Goal: Task Accomplishment & Management: Use online tool/utility

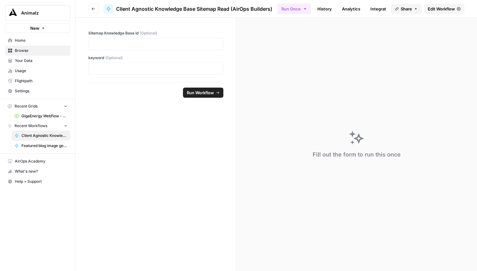
click at [448, 9] on span "Edit Workflow" at bounding box center [441, 9] width 27 height 6
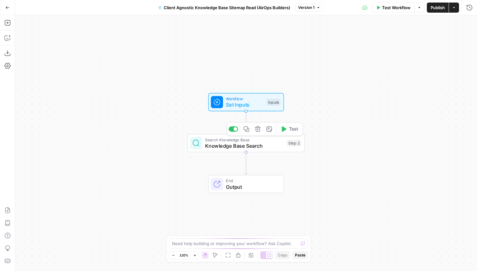
click at [224, 147] on span "Knowledge Base Search" at bounding box center [244, 146] width 79 height 8
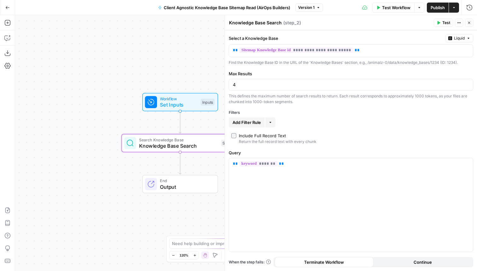
drag, startPoint x: 164, startPoint y: 180, endPoint x: 91, endPoint y: 181, distance: 72.9
click at [92, 181] on div "Workflow Set Inputs Inputs Search Knowledge Base Knowledge Base Search Step 2 E…" at bounding box center [246, 142] width 462 height 255
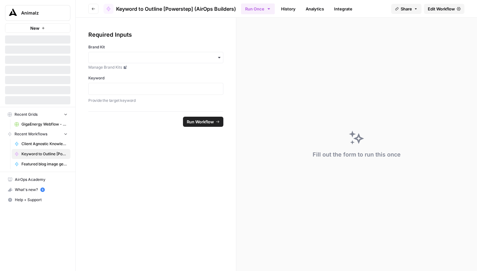
click at [447, 9] on span "Edit Workflow" at bounding box center [441, 9] width 27 height 6
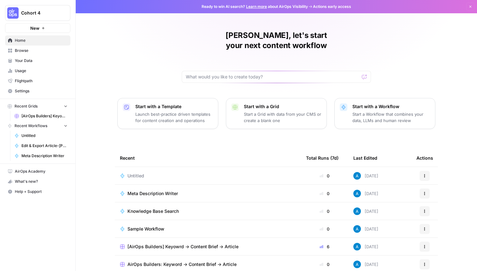
click at [45, 18] on button "Cohort 4" at bounding box center [37, 13] width 65 height 16
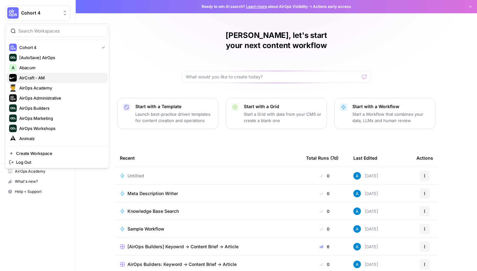
click at [50, 76] on span "AirCraft - AM" at bounding box center [60, 78] width 83 height 6
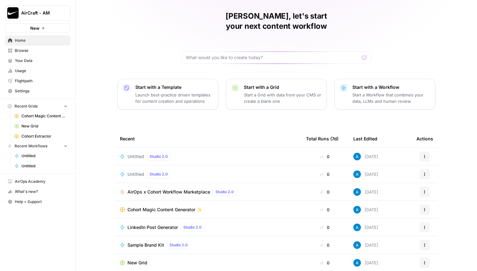
scroll to position [20, 0]
click at [195, 188] on span "AirOps x Cohort Workflow Marketplace" at bounding box center [169, 191] width 83 height 6
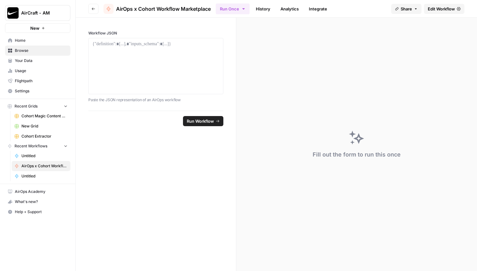
click at [95, 6] on button "Go back" at bounding box center [93, 9] width 10 height 10
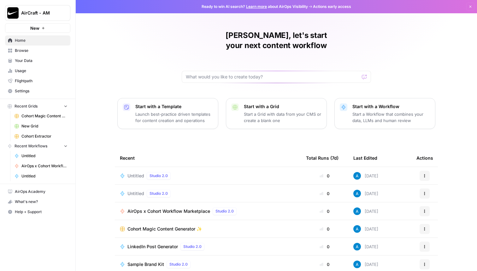
click at [155, 225] on span "Cohort Magic Content Generator ✨" at bounding box center [165, 228] width 75 height 6
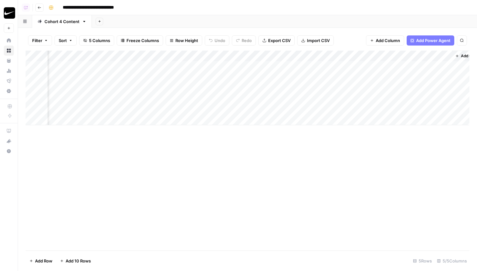
scroll to position [0, 37]
click at [167, 57] on div "Add Column" at bounding box center [248, 88] width 444 height 75
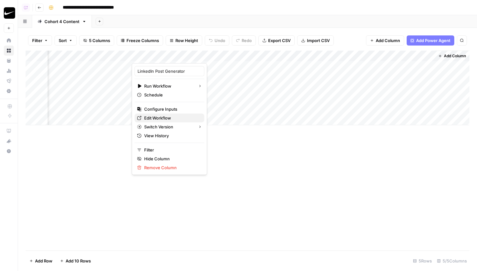
click at [158, 121] on span "Edit Workflow" at bounding box center [171, 118] width 55 height 6
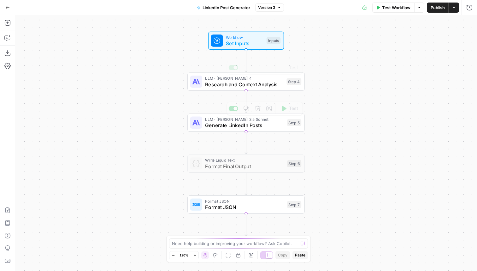
click at [221, 52] on div "Workflow Set Inputs Inputs LLM · Claude Sonnet 4 Research and Context Analysis …" at bounding box center [246, 142] width 462 height 255
click at [225, 41] on div "Workflow Set Inputs Inputs Test Step" at bounding box center [246, 40] width 70 height 13
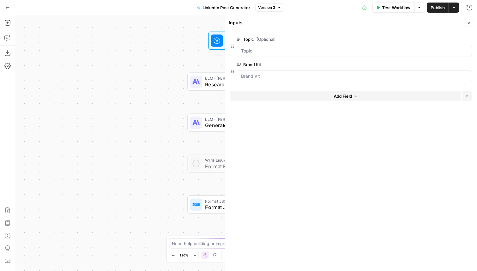
click at [470, 21] on icon "button" at bounding box center [470, 23] width 4 height 4
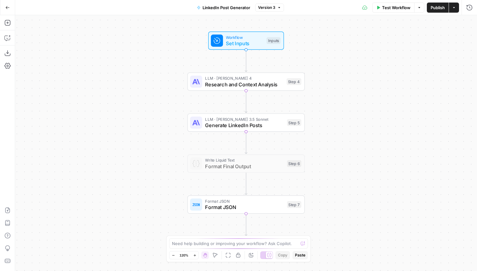
click at [9, 5] on icon "button" at bounding box center [7, 7] width 4 height 4
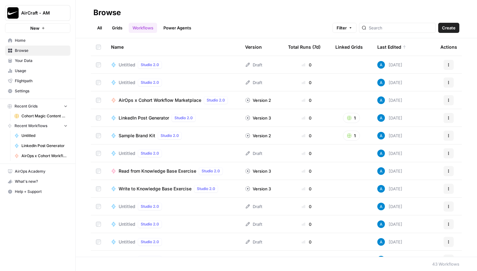
click at [37, 60] on span "Your Data" at bounding box center [41, 61] width 53 height 6
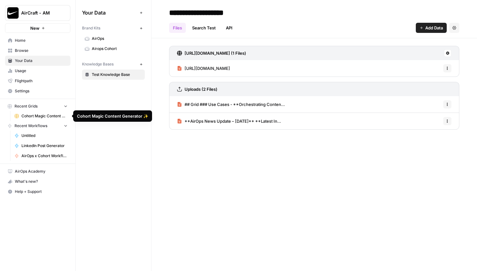
click at [58, 117] on span "Cohort Magic Content Generator ✨" at bounding box center [44, 116] width 46 height 6
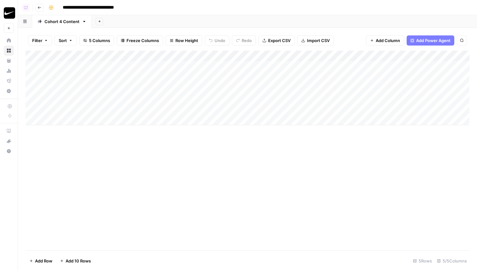
click at [198, 53] on div "Add Column" at bounding box center [248, 88] width 444 height 75
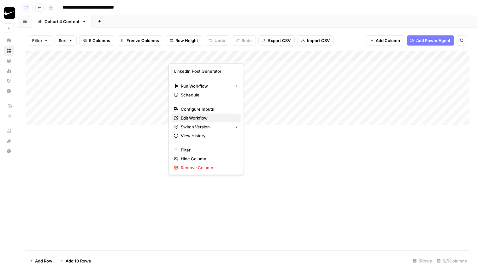
click at [206, 118] on span "Edit Workflow" at bounding box center [208, 118] width 55 height 6
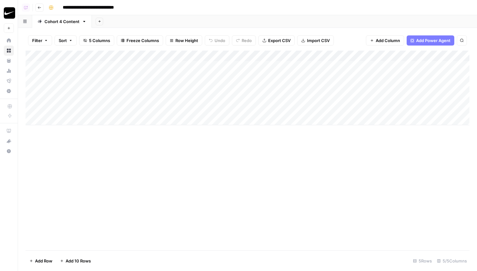
click at [165, 157] on div "Add Column" at bounding box center [248, 151] width 444 height 200
click at [99, 19] on button "Add Sheet" at bounding box center [100, 22] width 8 height 8
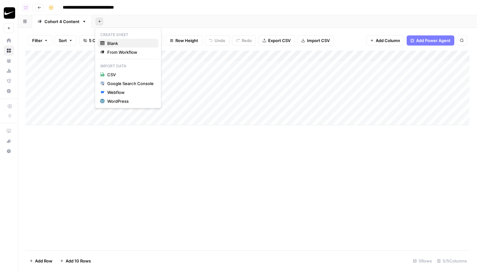
click at [114, 45] on span "Blank" at bounding box center [130, 43] width 46 height 6
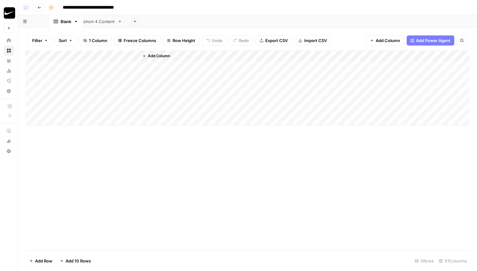
drag, startPoint x: 107, startPoint y: 24, endPoint x: 58, endPoint y: 24, distance: 49.6
click at [58, 24] on div "Cohort 4 Content Blank Add Sheet" at bounding box center [247, 21] width 459 height 13
click at [60, 20] on icon "button" at bounding box center [60, 21] width 4 height 4
click at [66, 31] on icon "button" at bounding box center [65, 33] width 4 height 4
type input "**********"
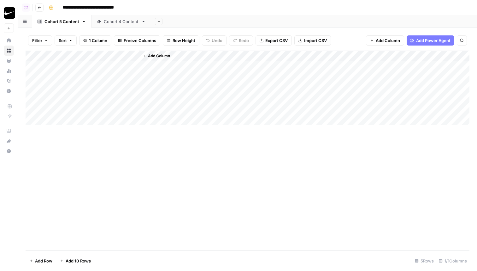
click at [87, 55] on div "Add Column" at bounding box center [248, 88] width 444 height 75
click at [81, 72] on input "Title" at bounding box center [85, 71] width 64 height 6
type input "Session"
click at [157, 57] on span "Add Column" at bounding box center [159, 56] width 22 height 6
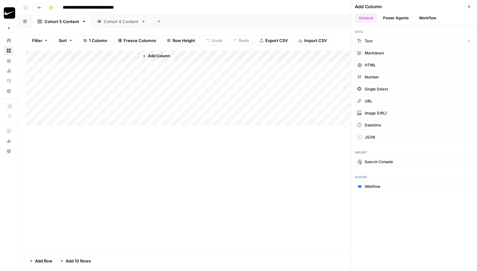
click at [387, 41] on button "Text" at bounding box center [414, 41] width 118 height 10
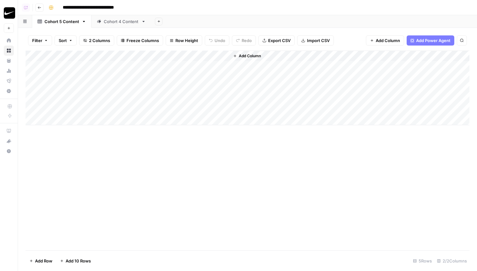
click at [168, 59] on div "Add Column" at bounding box center [248, 88] width 444 height 75
click at [169, 85] on span "Text" at bounding box center [175, 86] width 49 height 6
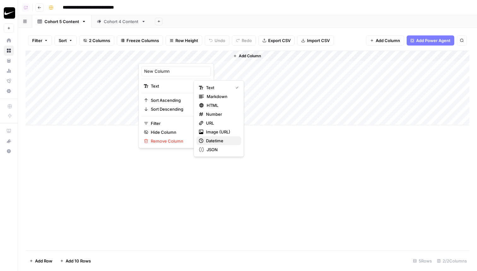
click at [215, 142] on span "Datetime" at bounding box center [221, 140] width 30 height 6
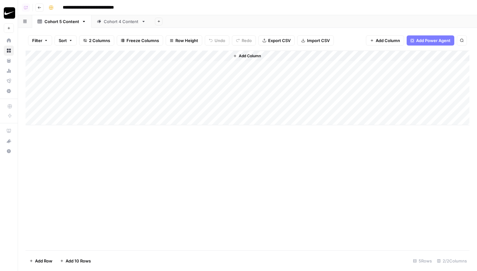
click at [178, 58] on div "Add Column" at bounding box center [248, 88] width 444 height 75
click at [178, 71] on input "New Column" at bounding box center [176, 71] width 64 height 6
type input "Date"
click at [97, 64] on div "Add Column" at bounding box center [248, 88] width 444 height 75
click at [257, 57] on span "Add Column" at bounding box center [250, 56] width 22 height 6
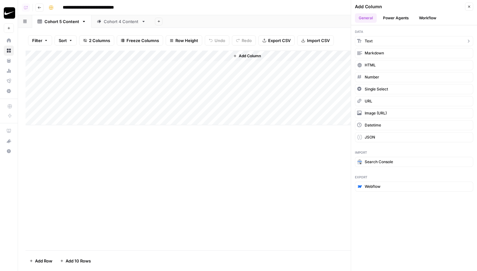
click at [400, 39] on button "Text" at bounding box center [414, 41] width 118 height 10
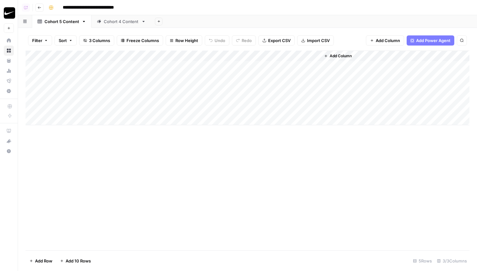
drag, startPoint x: 270, startPoint y: 53, endPoint x: 96, endPoint y: 53, distance: 174.6
click at [96, 53] on div "Add Column" at bounding box center [248, 88] width 444 height 75
click at [87, 73] on input "New Column" at bounding box center [85, 71] width 64 height 6
type input "Week"
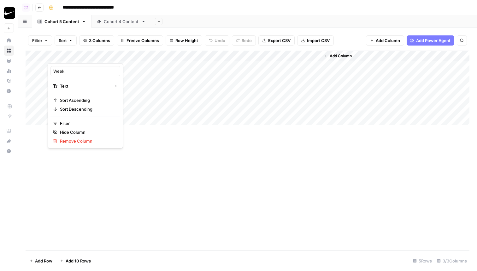
click at [345, 59] on button "Add Column" at bounding box center [338, 56] width 33 height 8
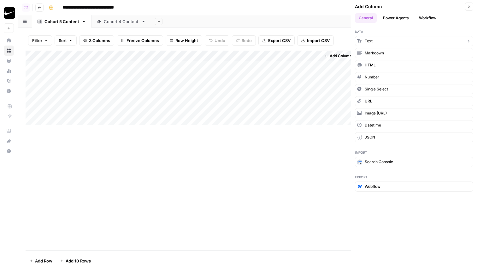
click at [382, 36] on button "Text" at bounding box center [414, 41] width 118 height 10
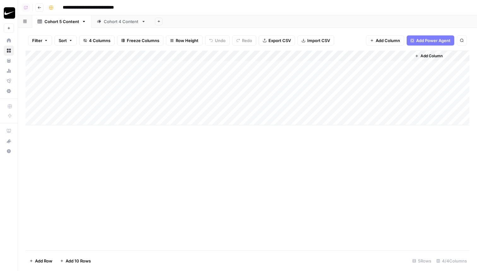
click at [338, 56] on div "Add Column" at bounding box center [248, 88] width 444 height 75
click at [341, 74] on input "New Column (1)" at bounding box center [358, 71] width 64 height 6
type input "Transcript"
click at [285, 194] on div "Add Column" at bounding box center [248, 151] width 444 height 200
click at [184, 55] on div "Add Column" at bounding box center [248, 88] width 444 height 75
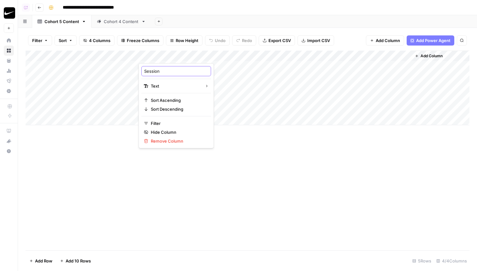
click at [176, 71] on input "Session" at bounding box center [176, 71] width 64 height 6
type input "Session Topic"
click at [228, 243] on div "Add Column" at bounding box center [248, 151] width 444 height 200
click at [278, 66] on div "Add Column" at bounding box center [248, 88] width 444 height 75
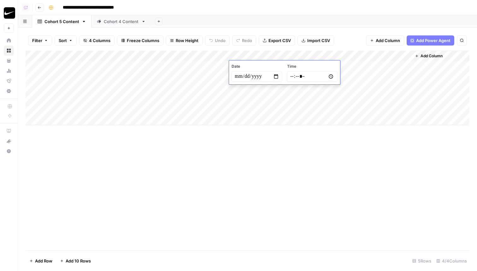
click at [278, 76] on input "date" at bounding box center [257, 76] width 51 height 11
type input "**********"
click at [271, 92] on div "Add Column" at bounding box center [248, 88] width 444 height 75
click at [272, 68] on div "Add Column" at bounding box center [248, 88] width 444 height 75
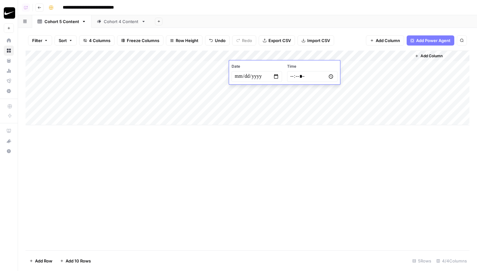
click at [275, 75] on input "**********" at bounding box center [257, 76] width 51 height 11
type input "**********"
click at [306, 128] on div "Add Column" at bounding box center [248, 151] width 444 height 200
click at [284, 76] on div "Add Column" at bounding box center [248, 88] width 444 height 75
click at [283, 76] on div "Add Column" at bounding box center [248, 88] width 444 height 75
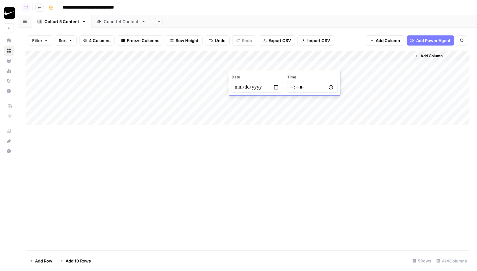
click at [276, 86] on input "date" at bounding box center [257, 87] width 51 height 11
type input "**********"
click at [278, 190] on div "Add Column" at bounding box center [248, 151] width 444 height 200
click at [99, 64] on div "Add Column" at bounding box center [248, 88] width 444 height 75
click at [100, 56] on div "Add Column" at bounding box center [248, 88] width 444 height 75
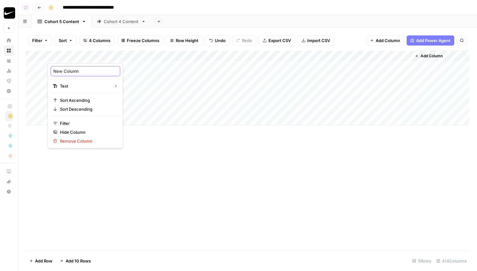
click at [89, 73] on input "New Column" at bounding box center [85, 71] width 64 height 6
type input "Week"
click at [200, 184] on div "Add Column" at bounding box center [248, 151] width 444 height 200
click at [98, 70] on div "Add Column" at bounding box center [248, 88] width 444 height 75
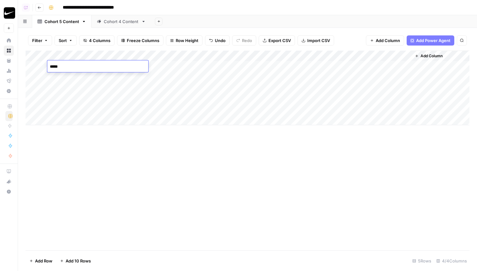
type textarea "******"
click at [94, 77] on div "Add Column" at bounding box center [248, 88] width 444 height 75
type textarea "******"
click at [117, 132] on div "Add Column" at bounding box center [248, 151] width 444 height 200
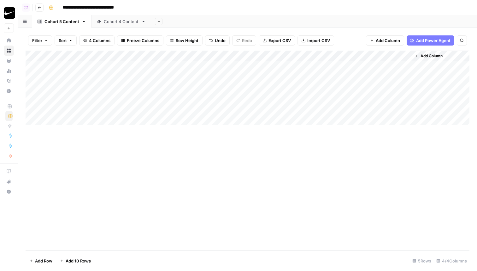
click at [351, 79] on div "Add Column" at bounding box center [248, 88] width 444 height 75
click at [349, 79] on div "Add Column" at bounding box center [248, 88] width 444 height 75
type textarea "**********"
click at [348, 64] on div "Add Column" at bounding box center [248, 88] width 444 height 75
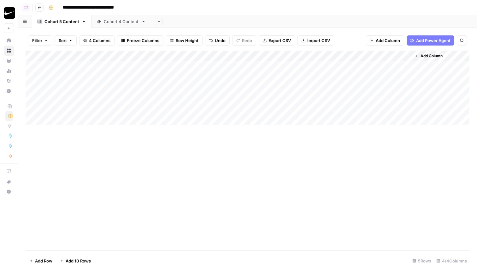
click at [354, 65] on div "Add Column" at bounding box center [248, 88] width 444 height 75
type textarea "**********"
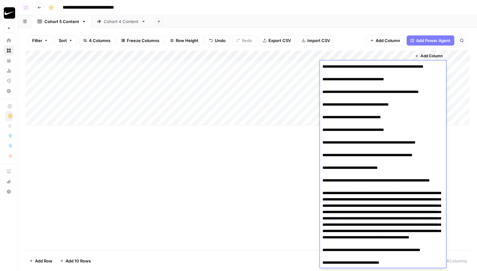
scroll to position [8036, 0]
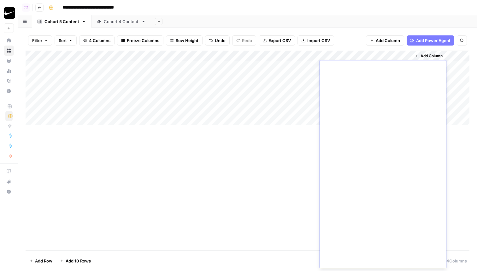
click at [189, 66] on div "Add Column" at bounding box center [248, 88] width 444 height 75
click at [181, 79] on div "Add Column" at bounding box center [248, 88] width 444 height 75
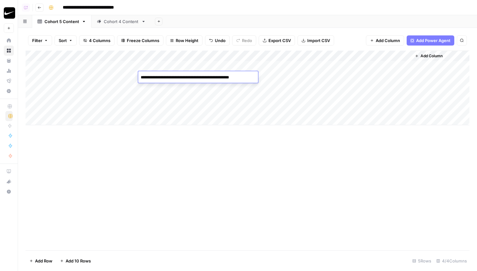
type textarea "**********"
click at [188, 69] on div "Add Column" at bounding box center [248, 88] width 444 height 75
type textarea "**********"
click at [201, 154] on div "Add Column" at bounding box center [248, 151] width 444 height 200
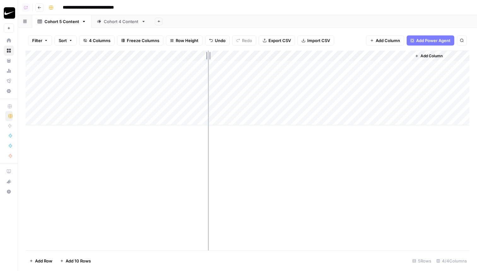
drag, startPoint x: 231, startPoint y: 55, endPoint x: 208, endPoint y: 55, distance: 22.7
click at [208, 55] on div "Add Column" at bounding box center [248, 88] width 444 height 75
click at [274, 54] on div "Add Column" at bounding box center [248, 88] width 444 height 75
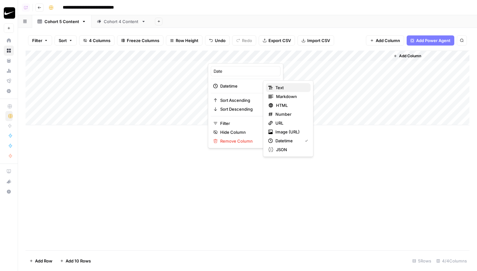
click at [278, 87] on span "Text" at bounding box center [291, 87] width 30 height 6
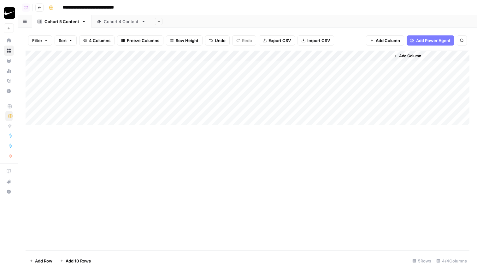
click at [260, 68] on div "Add Column" at bounding box center [248, 88] width 444 height 75
type textarea "*"
type textarea "**********"
click at [259, 79] on div "Add Column" at bounding box center [248, 88] width 444 height 75
type textarea "**********"
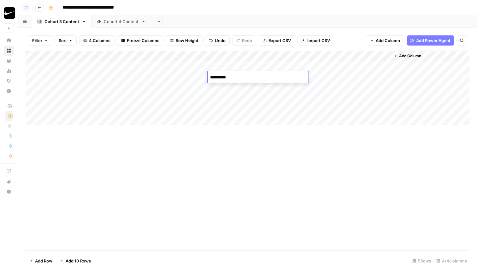
click at [278, 136] on div "Add Column" at bounding box center [248, 151] width 444 height 200
click at [117, 59] on div "Add Column" at bounding box center [248, 88] width 444 height 75
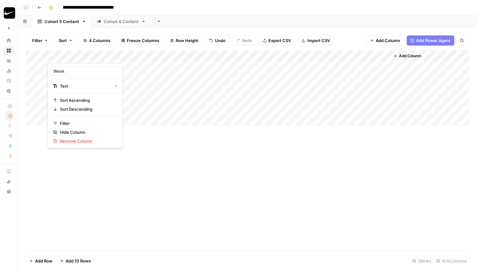
click at [70, 75] on div "Week" at bounding box center [86, 71] width 70 height 10
drag, startPoint x: 88, startPoint y: 54, endPoint x: 158, endPoint y: 54, distance: 69.8
click at [158, 54] on div "Add Column" at bounding box center [248, 88] width 444 height 75
click at [152, 51] on div "Add Column" at bounding box center [248, 88] width 444 height 75
click at [411, 57] on span "Add Column" at bounding box center [410, 56] width 22 height 6
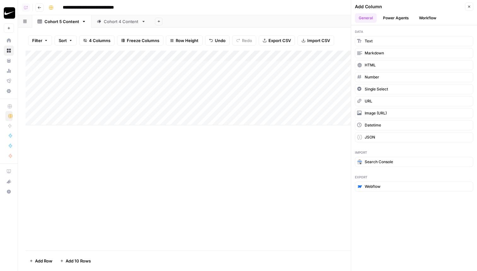
click at [169, 224] on div "Add Column" at bounding box center [248, 151] width 444 height 200
click at [187, 60] on div "Add Column" at bounding box center [248, 88] width 444 height 75
click at [375, 90] on span "Single Select" at bounding box center [376, 89] width 23 height 6
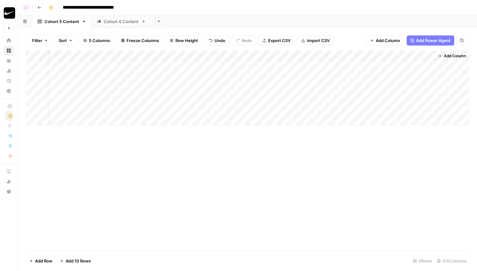
drag, startPoint x: 408, startPoint y: 55, endPoint x: 168, endPoint y: 53, distance: 239.7
click at [168, 53] on div "Add Column" at bounding box center [248, 88] width 444 height 75
click at [185, 55] on div "Add Column" at bounding box center [248, 88] width 444 height 75
click at [190, 141] on span "Remove Column" at bounding box center [201, 141] width 55 height 6
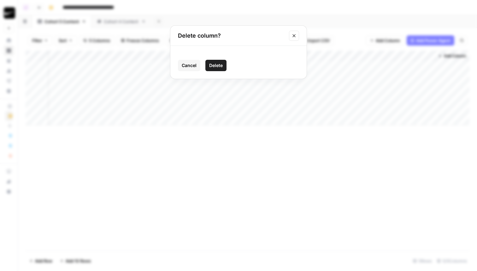
click at [218, 61] on button "Delete" at bounding box center [216, 65] width 21 height 11
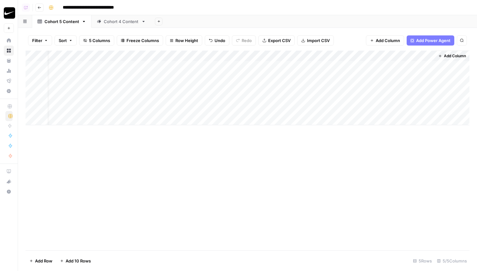
scroll to position [0, 0]
click at [145, 56] on div "Add Column" at bounding box center [248, 88] width 444 height 75
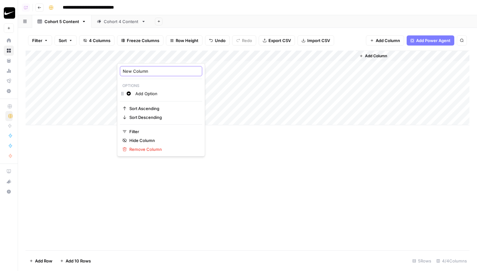
click at [153, 70] on input "New Column" at bounding box center [161, 71] width 77 height 6
type input "Week"
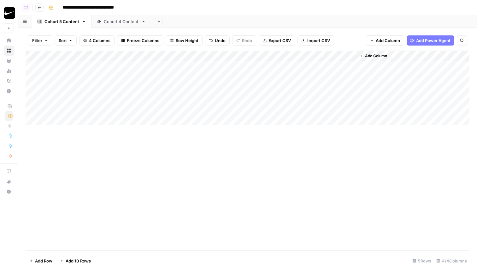
click at [151, 56] on div "Add Column" at bounding box center [248, 88] width 444 height 75
click at [163, 92] on input "Add Option" at bounding box center [167, 93] width 64 height 6
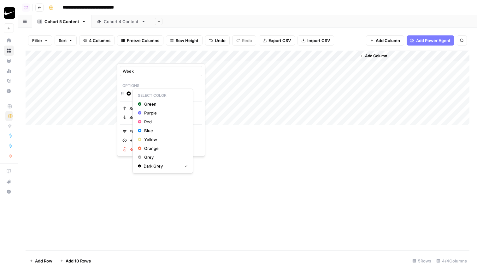
click at [131, 94] on icon "button" at bounding box center [129, 93] width 4 height 4
click at [143, 127] on button "Blue" at bounding box center [162, 130] width 55 height 9
click at [154, 93] on input "Week 1" at bounding box center [167, 93] width 64 height 6
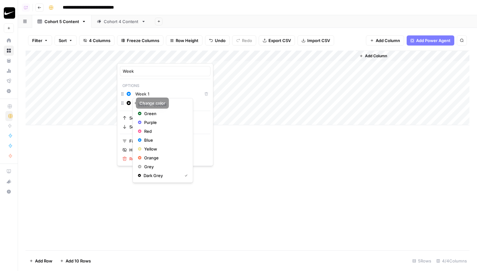
click at [129, 102] on icon "button" at bounding box center [129, 103] width 4 height 4
click at [144, 129] on div "Red" at bounding box center [163, 131] width 50 height 6
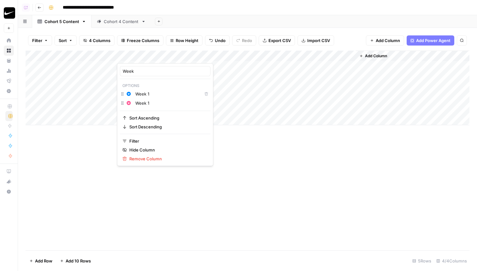
click at [155, 104] on input "Week 1" at bounding box center [171, 103] width 72 height 6
type input "Week 2"
click at [238, 164] on div "Add Column" at bounding box center [248, 151] width 444 height 200
click at [156, 67] on div "Add Column" at bounding box center [248, 88] width 444 height 75
click at [147, 72] on div "Add Column" at bounding box center [248, 88] width 444 height 75
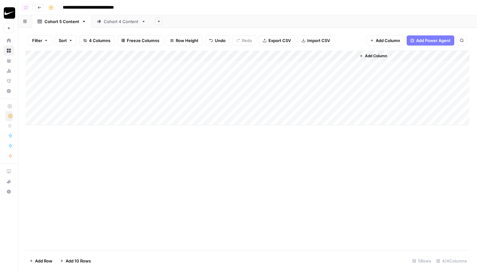
click at [149, 65] on div "Add Column" at bounding box center [248, 88] width 444 height 75
click at [140, 90] on button "Week 1" at bounding box center [136, 91] width 19 height 8
click at [142, 77] on div "Add Column" at bounding box center [248, 88] width 444 height 75
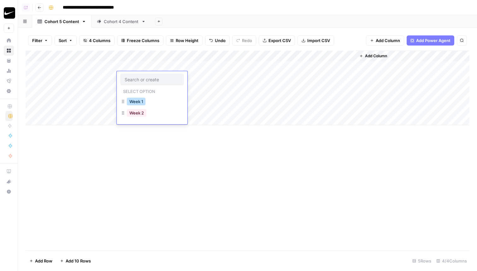
click at [137, 99] on button "Week 1" at bounding box center [136, 102] width 19 height 8
click at [202, 203] on div "Add Column" at bounding box center [248, 151] width 444 height 200
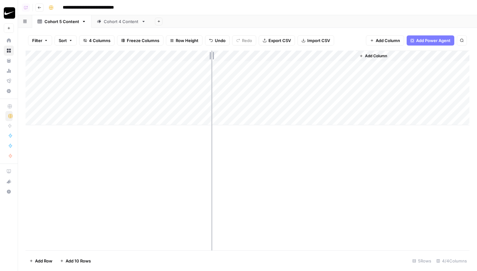
drag, startPoint x: 265, startPoint y: 56, endPoint x: 212, endPoint y: 56, distance: 53.4
click at [212, 56] on div "Add Column" at bounding box center [248, 88] width 444 height 75
click at [327, 52] on button "Add Column" at bounding box center [320, 56] width 33 height 8
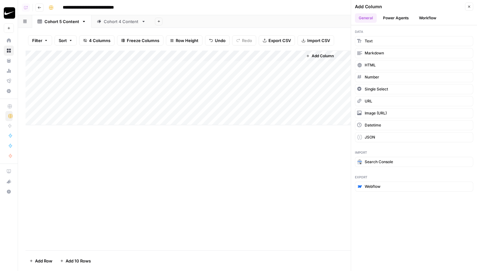
click at [419, 17] on button "Workflow" at bounding box center [428, 17] width 25 height 9
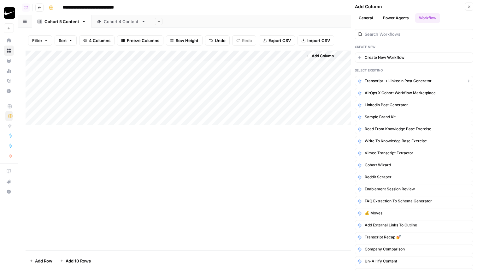
click at [401, 80] on span "Transcript -> LinkedIn Post Generator" at bounding box center [398, 81] width 67 height 6
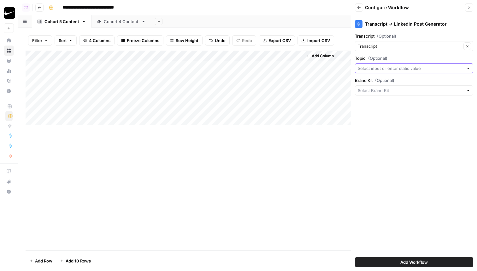
click at [382, 68] on input "Topic (Optional)" at bounding box center [411, 68] width 106 height 6
click at [388, 105] on span "Session Topic" at bounding box center [410, 103] width 98 height 6
type input "Session Topic"
click at [386, 96] on div "Transcript -> LinkedIn Post Generator Transcript (Optional) Transcript Clear To…" at bounding box center [414, 142] width 126 height 255
click at [386, 89] on input "Brand Kit (Optional)" at bounding box center [411, 90] width 106 height 6
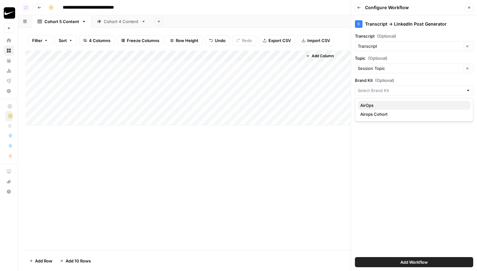
click at [391, 106] on span "AirOps" at bounding box center [413, 105] width 105 height 6
type input "AirOps"
click at [386, 91] on input "Brand Kit (Optional)" at bounding box center [410, 90] width 104 height 6
click at [386, 113] on span "Airops Cohort" at bounding box center [413, 114] width 105 height 6
type input "Airops Cohort"
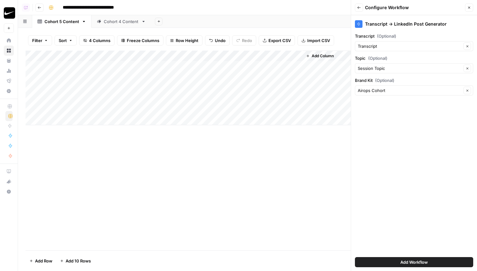
click at [386, 133] on div "Transcript -> LinkedIn Post Generator Transcript (Optional) Transcript Clear To…" at bounding box center [414, 142] width 126 height 255
click at [400, 262] on button "Add Workflow" at bounding box center [414, 262] width 118 height 10
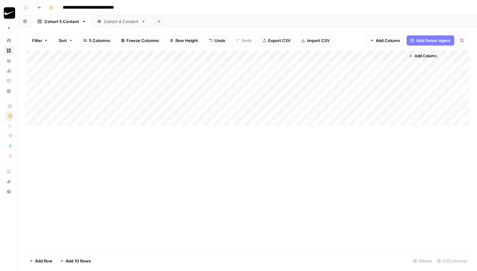
click at [351, 77] on div "Add Column" at bounding box center [248, 88] width 444 height 75
click at [266, 183] on div "Add Column" at bounding box center [248, 151] width 444 height 200
click at [457, 76] on div "Add Column" at bounding box center [248, 88] width 444 height 75
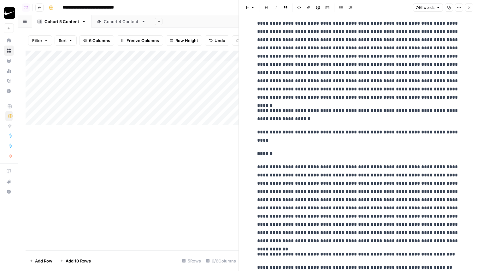
scroll to position [467, 0]
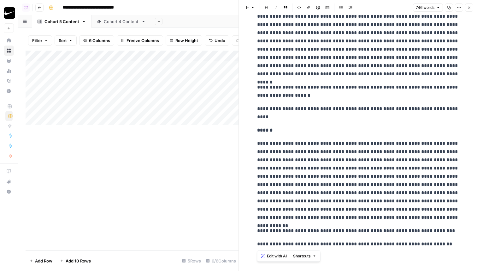
drag, startPoint x: 408, startPoint y: 245, endPoint x: 255, endPoint y: 143, distance: 183.7
copy div "**********"
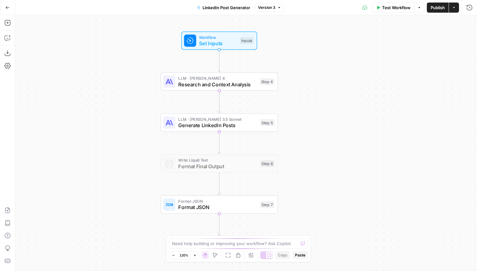
drag, startPoint x: 373, startPoint y: 109, endPoint x: 295, endPoint y: 109, distance: 77.4
click at [295, 109] on div "Workflow Set Inputs Inputs LLM · [PERSON_NAME] 4 Research and Context Analysis …" at bounding box center [246, 142] width 462 height 255
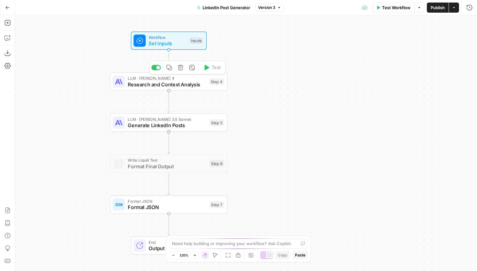
click at [204, 85] on span "Research and Context Analysis" at bounding box center [167, 85] width 78 height 8
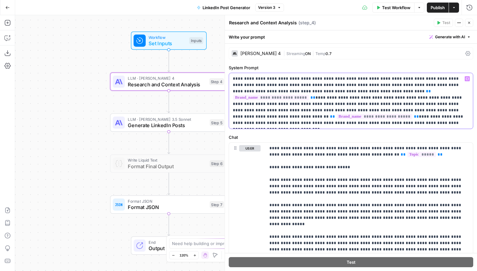
click at [356, 84] on p "**********" at bounding box center [351, 100] width 236 height 51
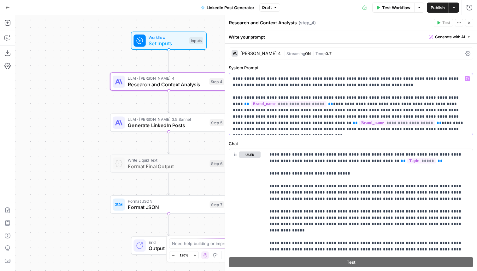
click at [335, 105] on p "**********" at bounding box center [351, 103] width 236 height 57
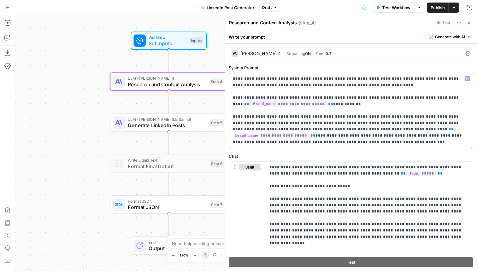
click at [251, 123] on p "**********" at bounding box center [351, 109] width 236 height 69
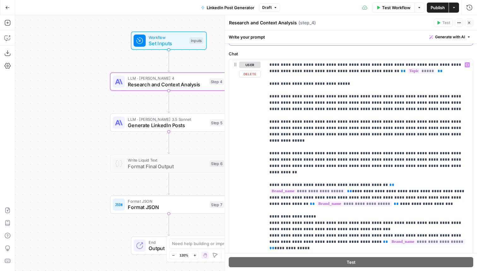
scroll to position [162, 0]
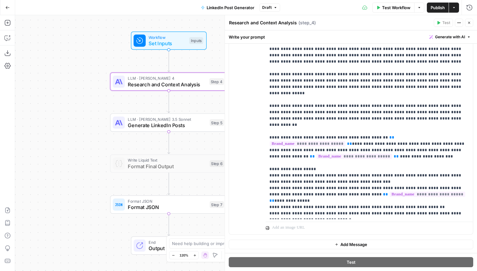
click at [469, 21] on icon "button" at bounding box center [470, 23] width 4 height 4
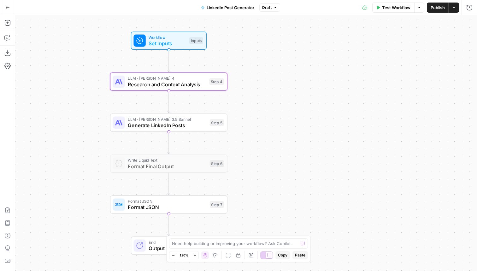
click at [7, 9] on icon "button" at bounding box center [7, 7] width 4 height 4
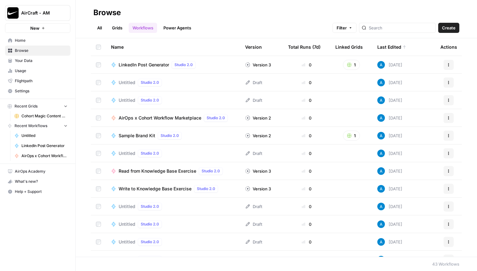
click at [451, 30] on span "Create" at bounding box center [449, 28] width 14 height 6
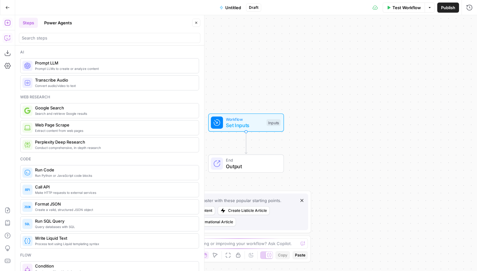
click at [8, 40] on icon "button" at bounding box center [6, 38] width 5 height 5
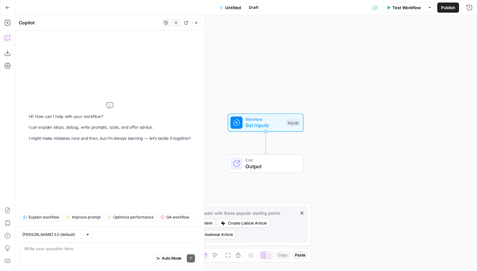
click at [52, 256] on div "Auto Mode Send" at bounding box center [109, 258] width 171 height 14
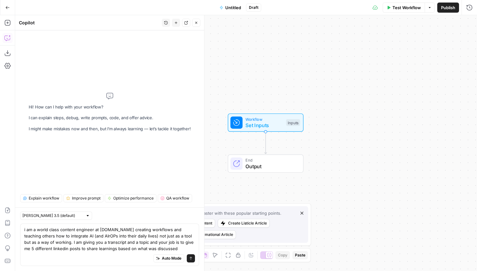
click at [54, 253] on div "Auto Mode Send" at bounding box center [109, 258] width 171 height 14
click at [46, 257] on div "Auto Mode Send" at bounding box center [109, 258] width 171 height 14
click at [175, 242] on textarea "i am a world class content engineer at [DOMAIN_NAME] creating workflows and tea…" at bounding box center [109, 238] width 171 height 25
paste textarea "Airops agnostic → wins from people learning about AI (”this person was struggli…"
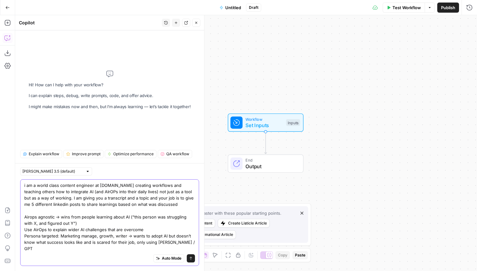
scroll to position [18, 0]
click at [26, 186] on textarea "i am a world class content engineer at [DOMAIN_NAME] creating workflows and tea…" at bounding box center [109, 216] width 171 height 69
click at [24, 186] on textarea "i am a world class content engineer at [DOMAIN_NAME] creating workflows and tea…" at bounding box center [109, 216] width 171 height 69
click at [84, 186] on textarea "i am a world class content engineer at [DOMAIN_NAME] creating workflows and tea…" at bounding box center [109, 216] width 171 height 69
type textarea "i am a world class content engineer at [DOMAIN_NAME] creating workflows and tea…"
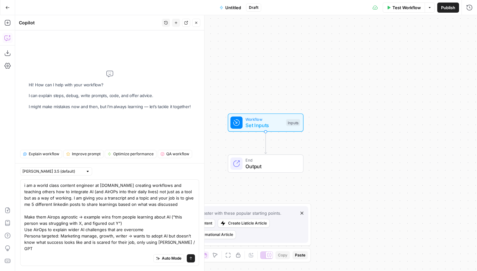
scroll to position [0, 0]
click at [76, 252] on div "Auto Mode Send" at bounding box center [109, 258] width 171 height 14
click at [188, 228] on textarea "i am a world class content engineer at [DOMAIN_NAME] creating workflows and tea…" at bounding box center [109, 216] width 171 height 69
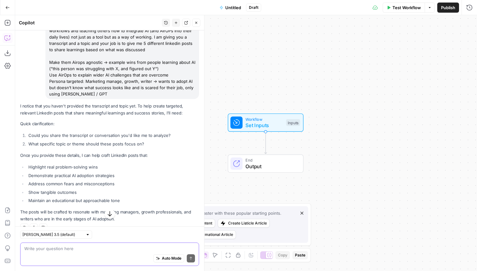
scroll to position [128, 0]
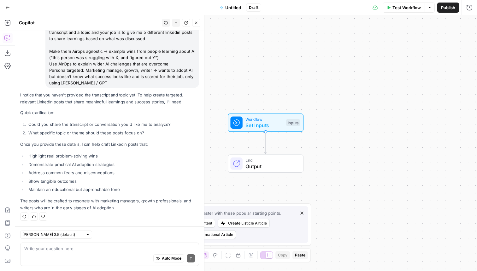
click at [94, 252] on div "Auto Mode Send" at bounding box center [109, 258] width 171 height 14
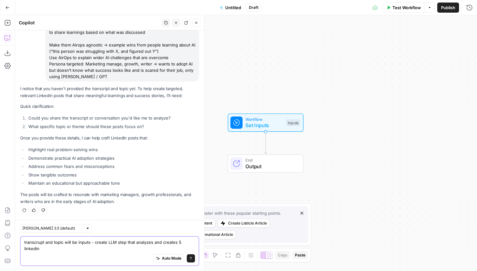
scroll to position [135, 0]
type textarea "transcrupt and topic will be inputs - create LLM step that analyzes and creates…"
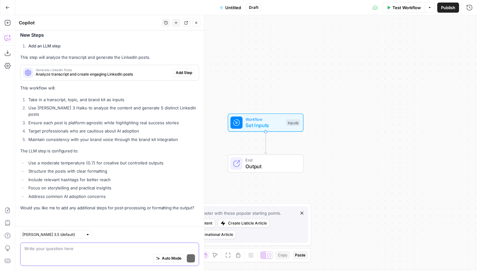
scroll to position [487, 0]
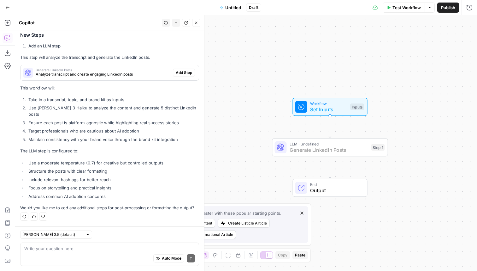
click at [186, 75] on span "Add Step" at bounding box center [184, 73] width 16 height 6
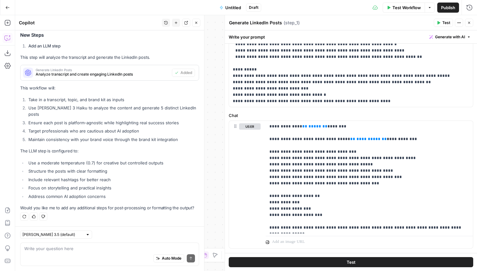
scroll to position [231, 0]
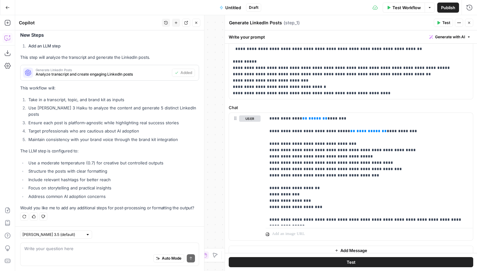
click at [195, 21] on icon "button" at bounding box center [196, 23] width 4 height 4
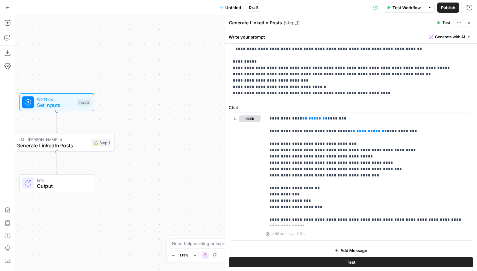
drag, startPoint x: 120, startPoint y: 126, endPoint x: 199, endPoint y: 125, distance: 78.9
click at [198, 125] on div "Workflow Set Inputs Inputs LLM · [PERSON_NAME] 4 Generate LinkedIn Posts Step 1…" at bounding box center [246, 142] width 462 height 255
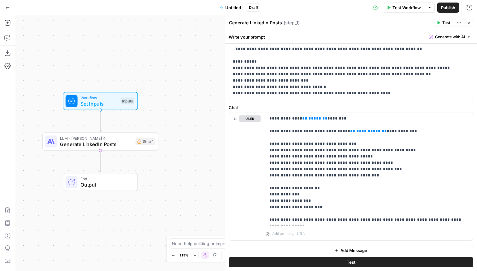
click at [119, 101] on div "Workflow Set Inputs Inputs Test Step" at bounding box center [100, 100] width 69 height 13
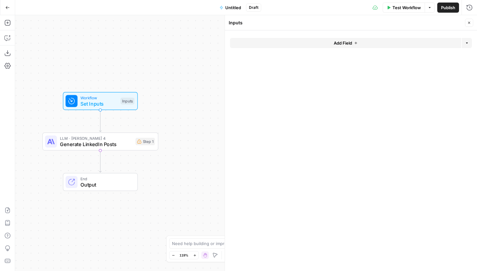
click at [270, 42] on button "Add Field" at bounding box center [345, 43] width 231 height 10
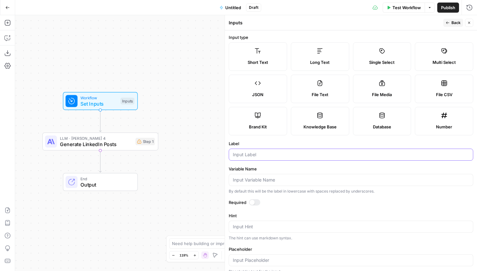
click at [252, 153] on input "Label" at bounding box center [351, 154] width 236 height 6
type input "Transcript"
click at [454, 22] on span "Back" at bounding box center [456, 23] width 9 height 6
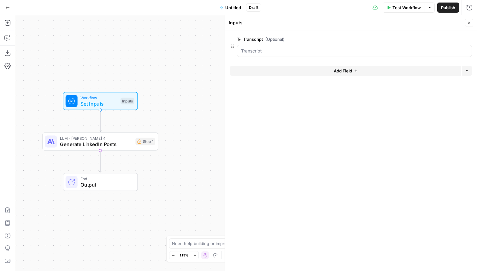
click at [284, 73] on button "Add Field" at bounding box center [345, 71] width 231 height 10
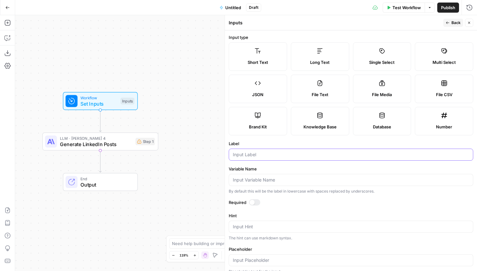
click at [267, 152] on input "Label" at bounding box center [351, 154] width 236 height 6
type input "Topic"
click at [452, 21] on span "Back" at bounding box center [456, 23] width 9 height 6
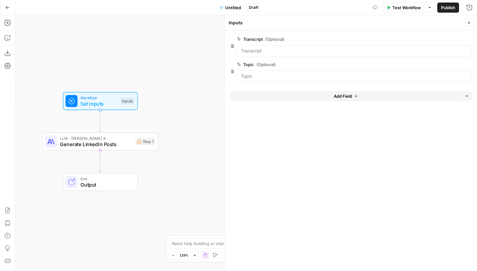
click at [321, 98] on button "Add Field" at bounding box center [345, 96] width 231 height 10
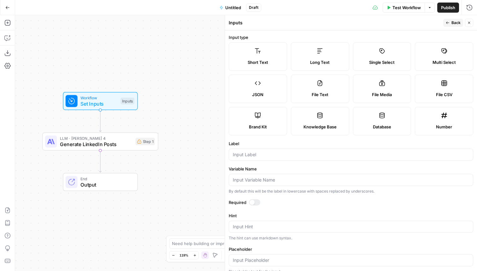
click at [277, 120] on label "Brand Kit" at bounding box center [258, 121] width 58 height 28
click at [274, 156] on input "Label" at bounding box center [351, 154] width 236 height 6
type input "Brand Kit"
click at [462, 25] on button "Back" at bounding box center [454, 23] width 20 height 8
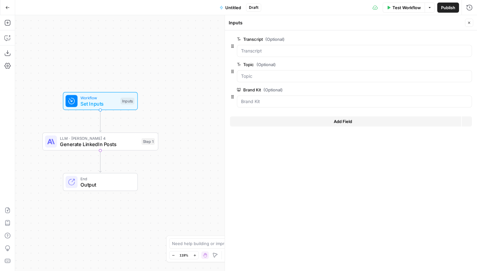
click at [467, 25] on button "Close" at bounding box center [469, 23] width 8 height 8
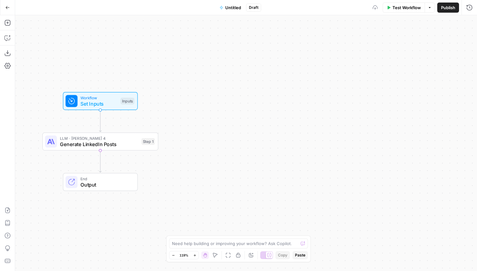
drag, startPoint x: 193, startPoint y: 152, endPoint x: 223, endPoint y: 141, distance: 32.0
click at [224, 141] on div "Workflow Set Inputs Inputs LLM · [PERSON_NAME] 4 Generate LinkedIn Posts Step 1…" at bounding box center [246, 142] width 462 height 255
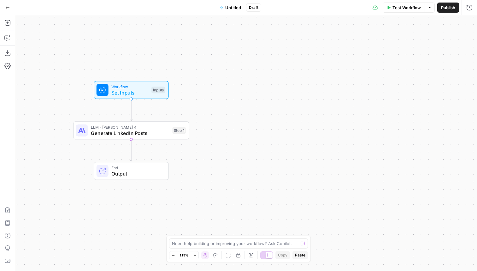
click at [142, 135] on span "Generate LinkedIn Posts" at bounding box center [130, 133] width 79 height 8
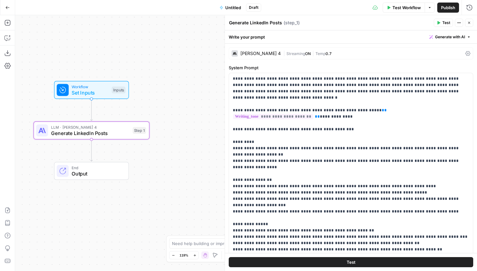
drag, startPoint x: 134, startPoint y: 65, endPoint x: 111, endPoint y: 65, distance: 22.4
click at [112, 65] on div "Workflow Set Inputs Inputs LLM · [PERSON_NAME] 4 Generate LinkedIn Posts Step 1…" at bounding box center [246, 142] width 462 height 255
click at [317, 92] on p "**********" at bounding box center [351, 214] width 236 height 278
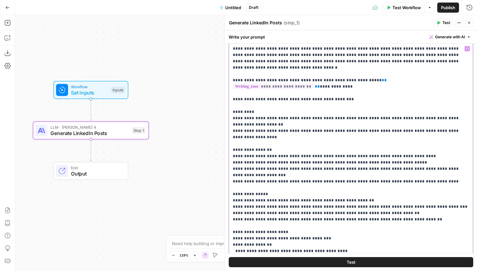
scroll to position [22, 0]
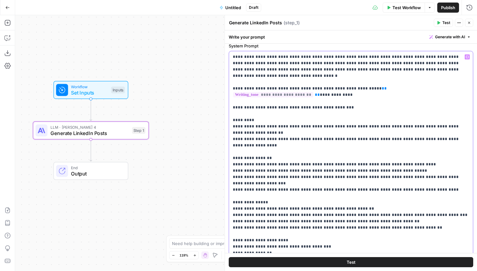
click at [452, 70] on p "**********" at bounding box center [351, 193] width 236 height 278
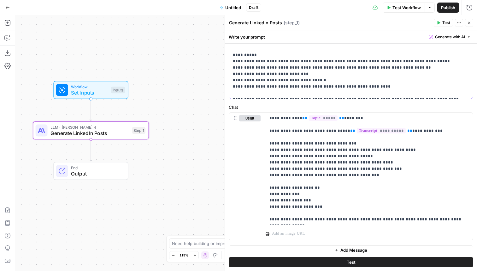
scroll to position [237, 0]
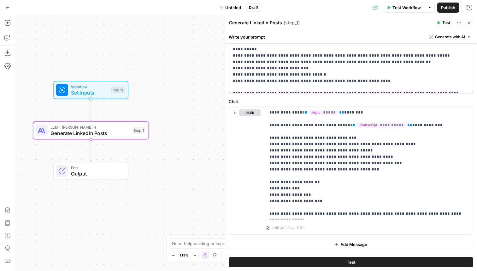
drag, startPoint x: 233, startPoint y: 78, endPoint x: 353, endPoint y: 97, distance: 121.8
click at [353, 97] on div "**********" at bounding box center [351, 29] width 252 height 446
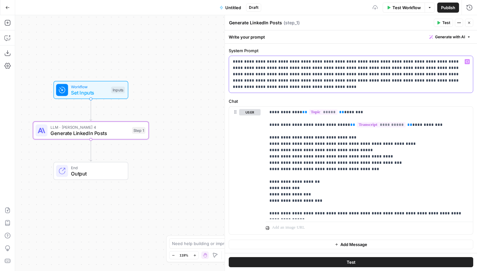
scroll to position [11, 0]
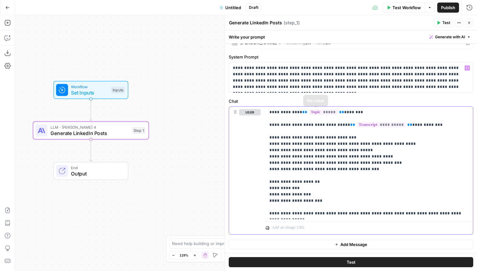
click at [295, 131] on p "**********" at bounding box center [370, 162] width 200 height 107
click at [435, 125] on p "**********" at bounding box center [370, 162] width 200 height 107
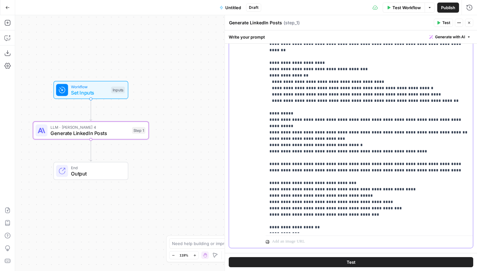
scroll to position [144, 0]
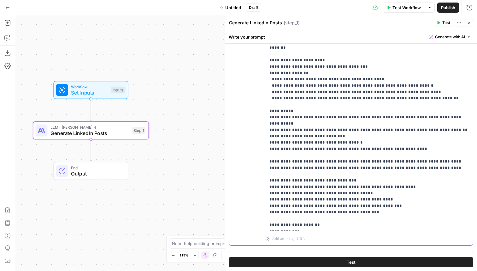
drag, startPoint x: 380, startPoint y: 181, endPoint x: 265, endPoint y: 129, distance: 126.8
click at [265, 129] on div "**********" at bounding box center [351, 109] width 244 height 272
drag, startPoint x: 323, startPoint y: 214, endPoint x: 269, endPoint y: 132, distance: 99.0
click at [269, 132] on div "**********" at bounding box center [369, 101] width 207 height 257
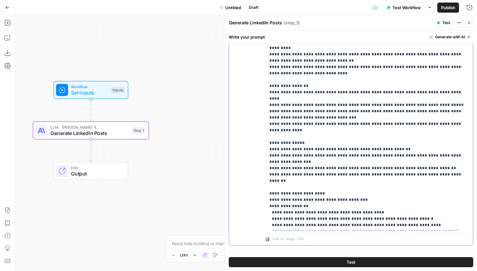
scroll to position [0, 0]
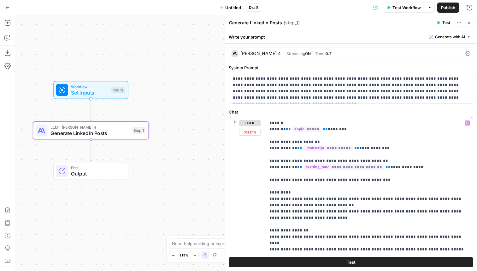
click at [270, 121] on p "**********" at bounding box center [370, 265] width 200 height 290
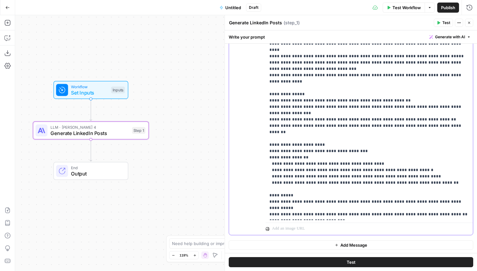
scroll to position [155, 0]
click at [471, 23] on button "Close" at bounding box center [469, 23] width 8 height 8
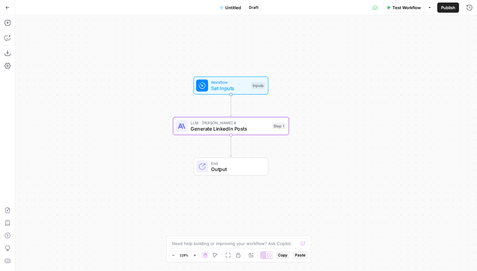
drag, startPoint x: 227, startPoint y: 82, endPoint x: 336, endPoint y: 67, distance: 110.0
click at [336, 67] on div "Workflow Set Inputs Inputs LLM · [PERSON_NAME] 4 Generate LinkedIn Posts Step 1…" at bounding box center [246, 142] width 462 height 255
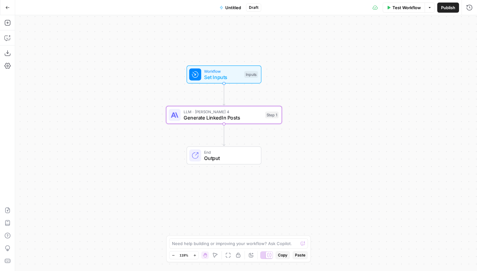
click at [226, 8] on span "Untitled" at bounding box center [233, 7] width 16 height 6
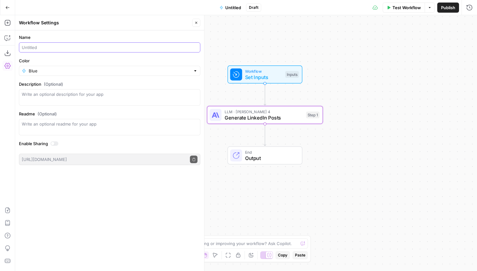
click at [135, 47] on input "Name" at bounding box center [110, 47] width 176 height 6
type input "Transcript -> LinkedIn Post Generator"
click at [129, 68] on input "Color" at bounding box center [110, 71] width 162 height 6
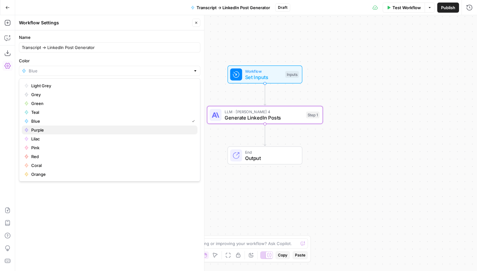
click at [69, 132] on span "Purple" at bounding box center [111, 130] width 161 height 6
type input "Purple"
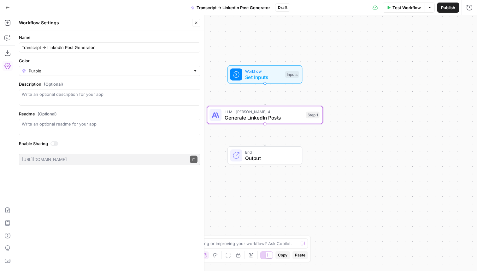
click at [451, 5] on span "Publish" at bounding box center [448, 7] width 14 height 6
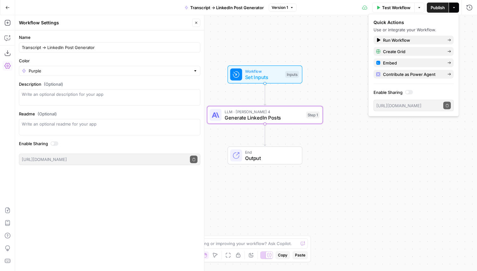
click at [351, 167] on div "Workflow Set Inputs Inputs LLM · [PERSON_NAME] 4 Generate LinkedIn Posts Step 1…" at bounding box center [246, 142] width 462 height 255
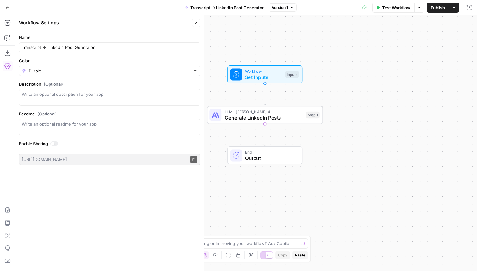
click at [197, 21] on icon "button" at bounding box center [196, 23] width 4 height 4
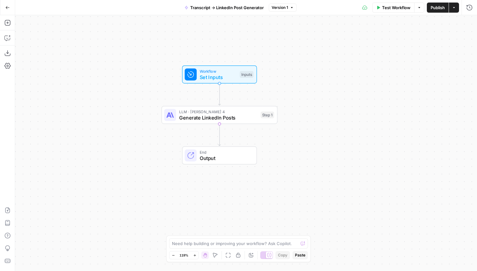
drag, startPoint x: 275, startPoint y: 33, endPoint x: 226, endPoint y: 33, distance: 48.6
click at [226, 33] on div "Workflow Set Inputs Inputs LLM · [PERSON_NAME] 4 Generate LinkedIn Posts Step 1…" at bounding box center [246, 142] width 462 height 255
